Goal: Transaction & Acquisition: Purchase product/service

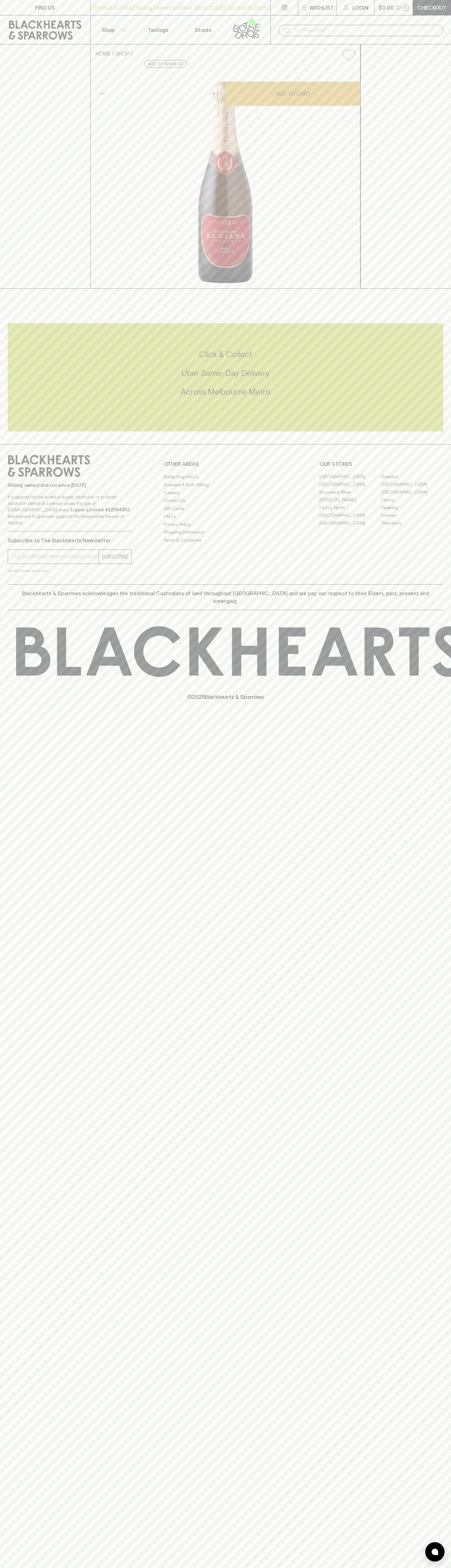
click at [315, 13] on button "Wishlist" at bounding box center [317, 7] width 38 height 15
click at [446, 258] on div at bounding box center [226, 784] width 451 height 1568
click at [95, 1567] on html "FIND US | No Bad Bottles | Sibling Owned and Run Since [DATE] | No Bad Bottles …" at bounding box center [226, 784] width 451 height 1568
click at [17, 629] on div at bounding box center [226, 784] width 451 height 1568
